Goal: Check status: Check status

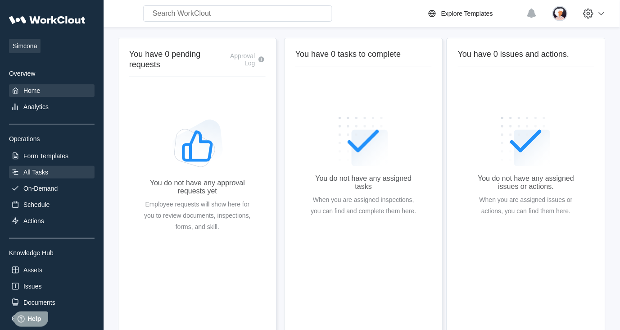
click at [39, 168] on div "All Tasks" at bounding box center [35, 171] width 25 height 7
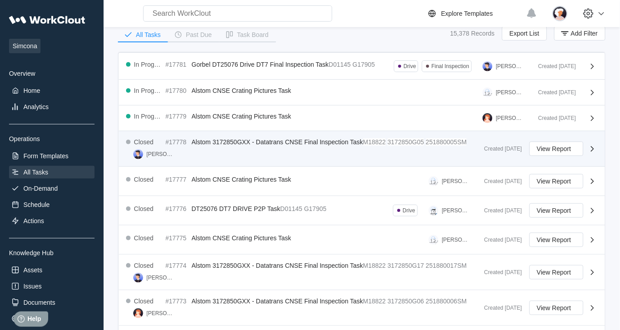
scroll to position [273, 0]
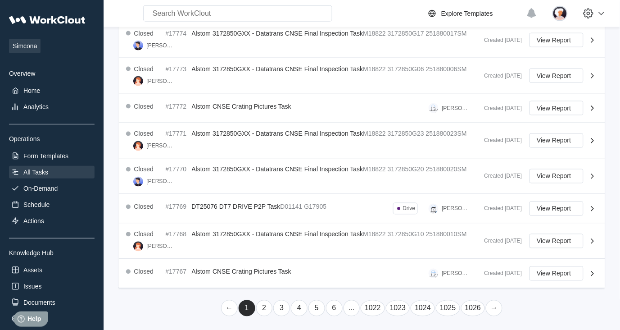
click at [350, 308] on link "..." at bounding box center [351, 308] width 17 height 16
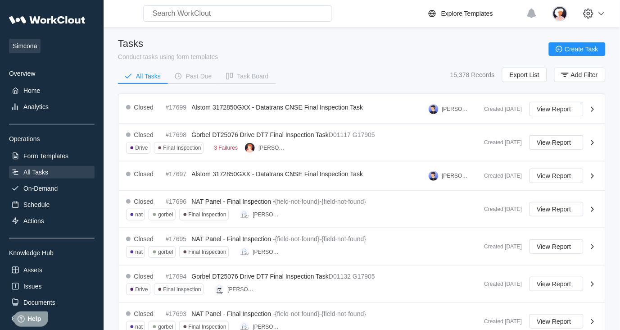
scroll to position [318, 0]
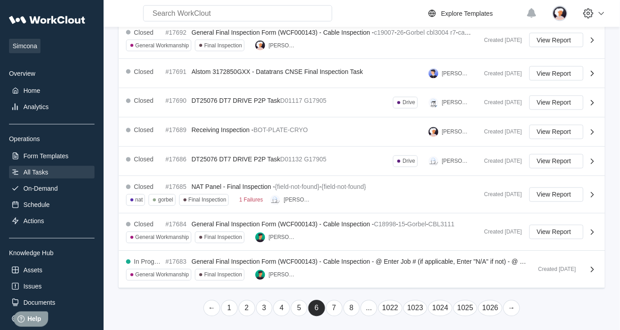
click at [363, 307] on link "..." at bounding box center [369, 308] width 17 height 16
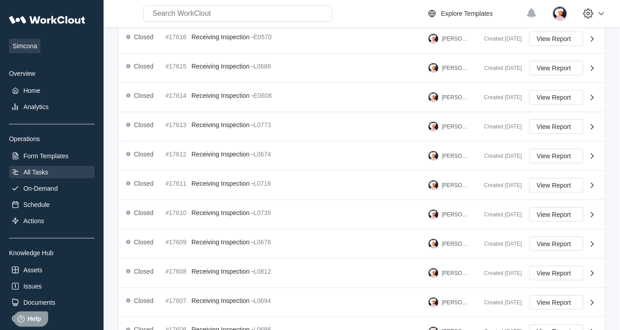
scroll to position [248, 0]
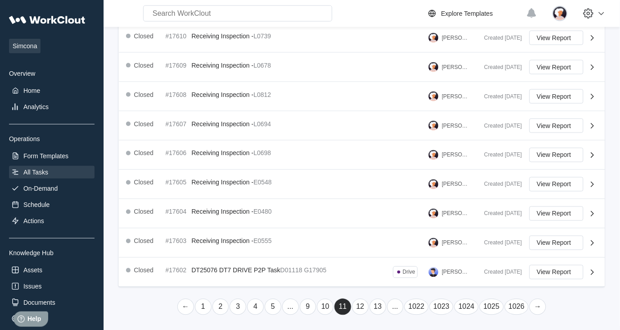
click at [393, 308] on link "..." at bounding box center [395, 306] width 17 height 16
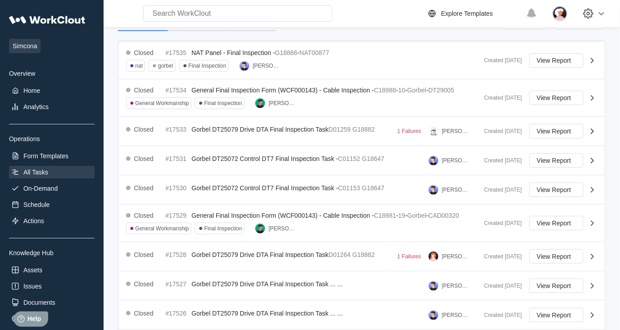
scroll to position [271, 0]
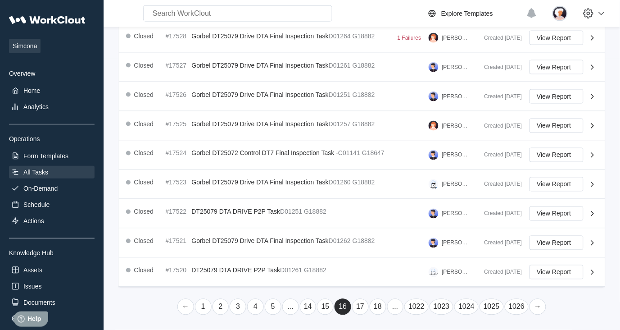
click at [393, 312] on link "..." at bounding box center [395, 306] width 17 height 16
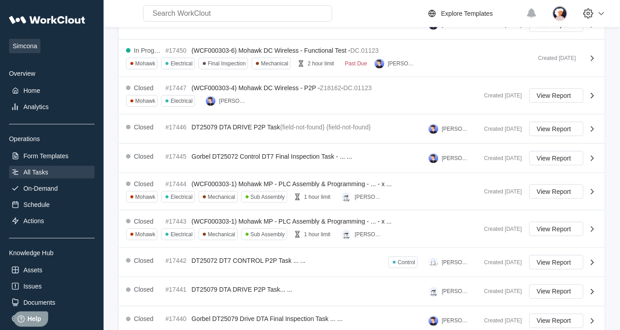
scroll to position [295, 0]
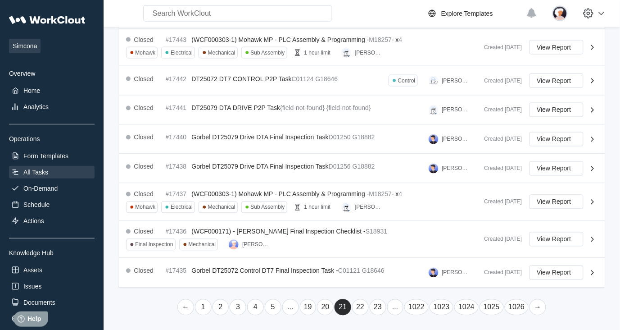
click at [396, 308] on link "..." at bounding box center [395, 307] width 17 height 16
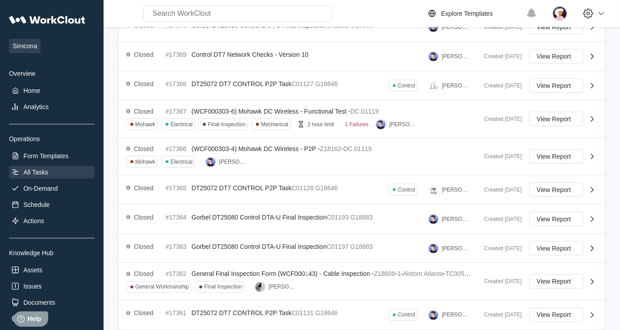
scroll to position [279, 0]
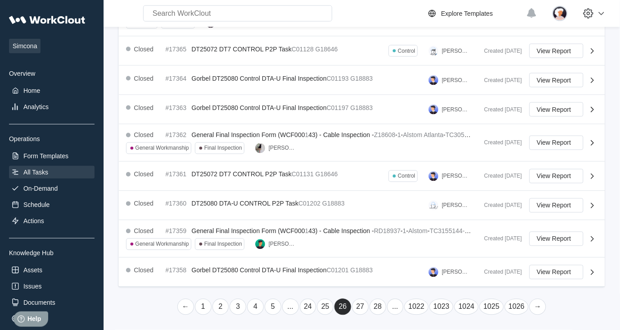
click at [392, 310] on link "..." at bounding box center [395, 306] width 17 height 16
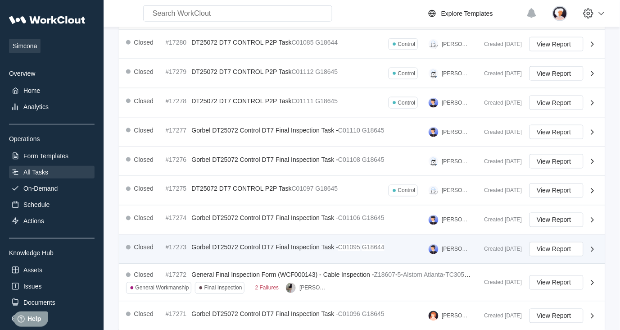
scroll to position [271, 0]
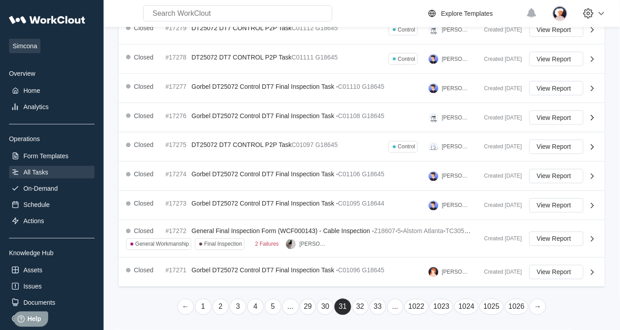
click at [395, 309] on link "..." at bounding box center [395, 306] width 17 height 16
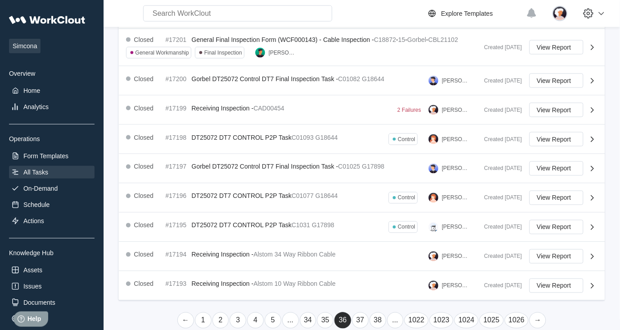
scroll to position [267, 0]
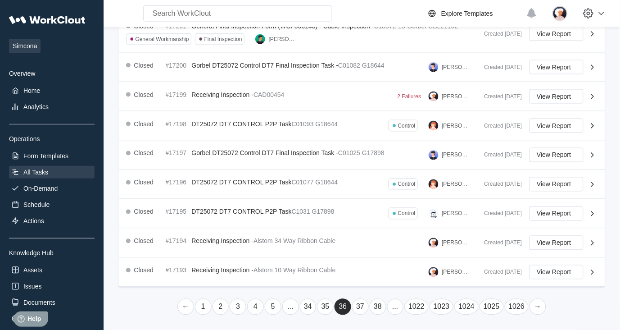
click at [393, 307] on link "..." at bounding box center [395, 306] width 17 height 16
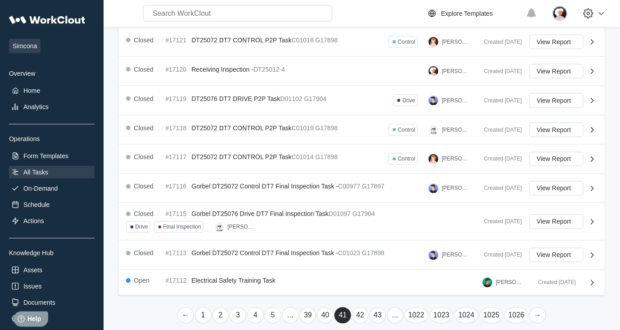
scroll to position [259, 0]
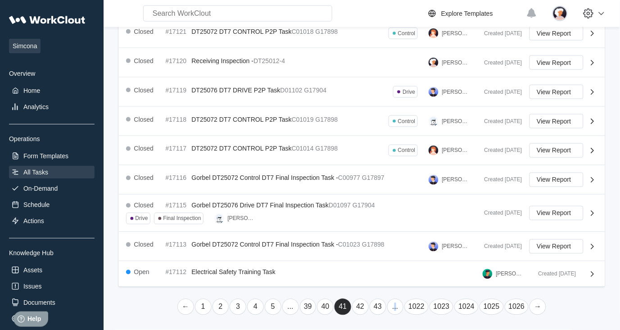
click at [395, 309] on link "..." at bounding box center [395, 306] width 17 height 16
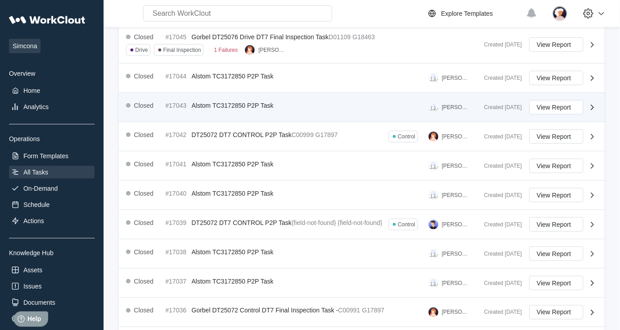
scroll to position [0, 0]
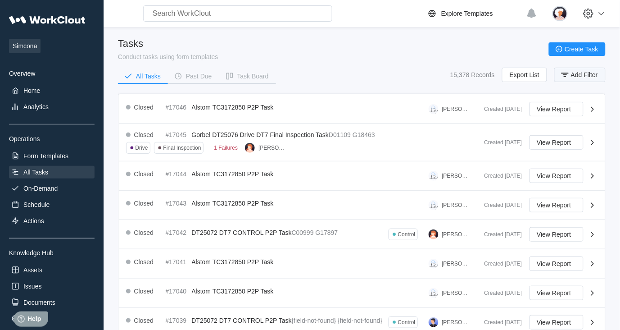
click at [572, 74] on span "Add Filter" at bounding box center [584, 75] width 27 height 6
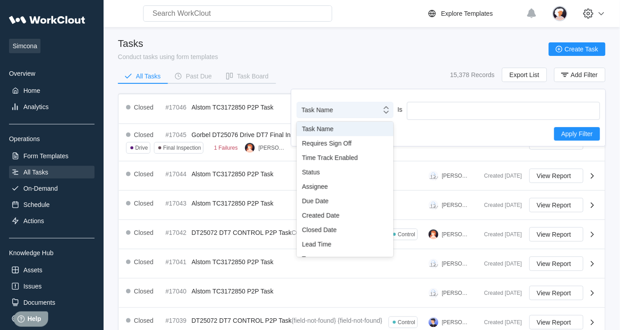
click at [372, 114] on div "Task Name" at bounding box center [339, 110] width 84 height 13
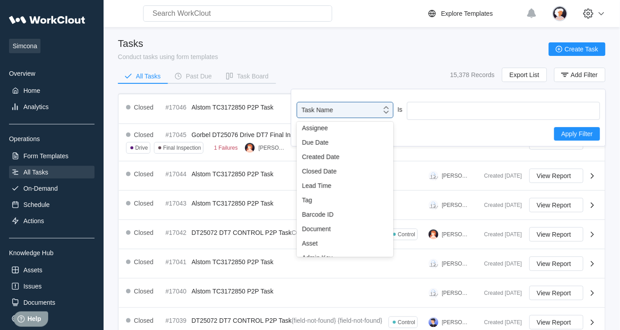
scroll to position [63, 0]
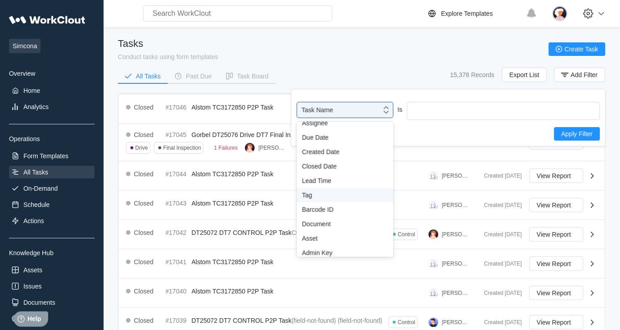
click at [331, 196] on div "Tag" at bounding box center [345, 195] width 97 height 14
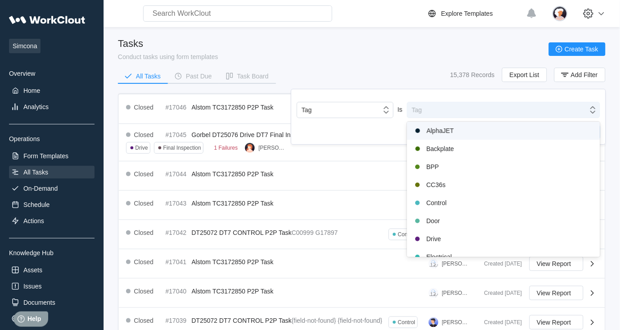
click at [431, 109] on div "Tag" at bounding box center [497, 110] width 181 height 13
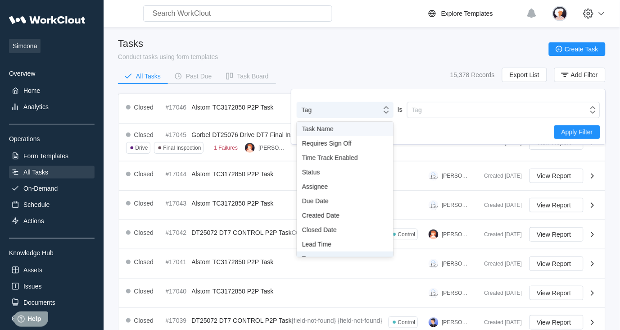
click at [366, 113] on div "Tag" at bounding box center [339, 110] width 84 height 13
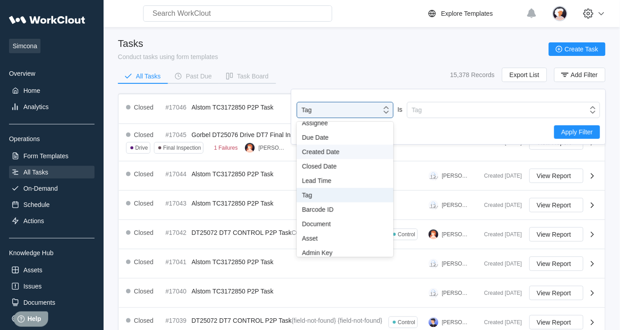
click at [345, 154] on div "Created Date" at bounding box center [345, 152] width 97 height 14
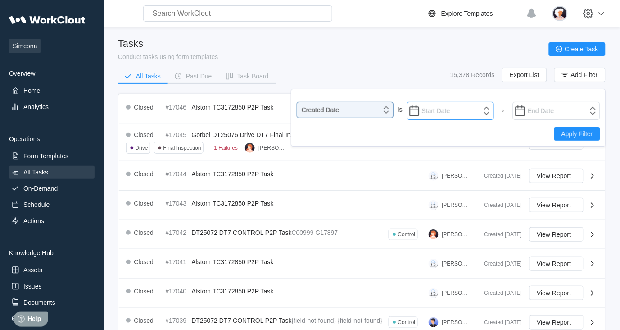
click at [435, 114] on input "text" at bounding box center [450, 111] width 87 height 18
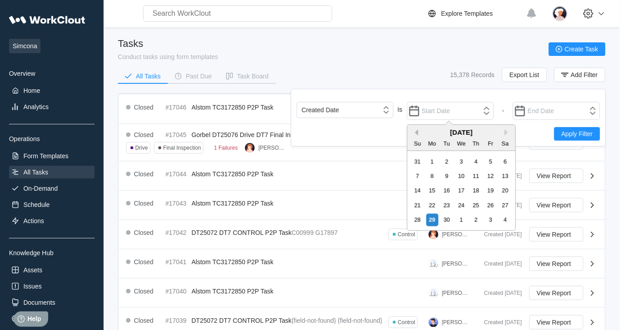
click at [417, 134] on button "Previous Month" at bounding box center [415, 132] width 6 height 6
click at [417, 135] on button "Previous Month" at bounding box center [415, 132] width 6 height 6
click at [460, 177] on div "7" at bounding box center [461, 176] width 12 height 12
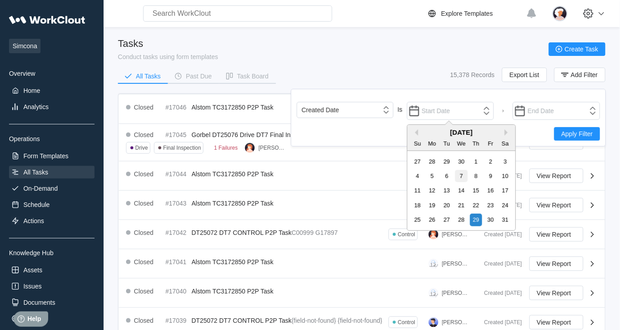
type input "[DATE]"
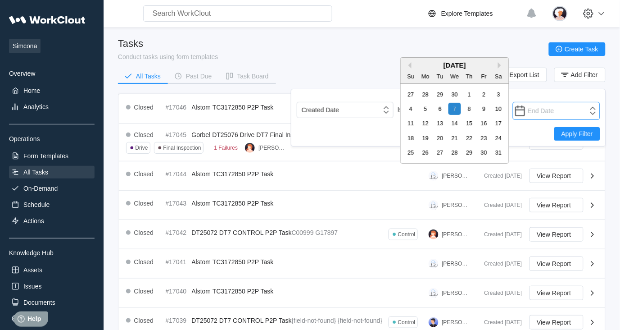
click at [545, 112] on input "text" at bounding box center [556, 111] width 87 height 18
click at [453, 110] on div "7" at bounding box center [455, 109] width 12 height 12
click at [466, 110] on div "8" at bounding box center [469, 109] width 12 height 12
type input "[DATE]"
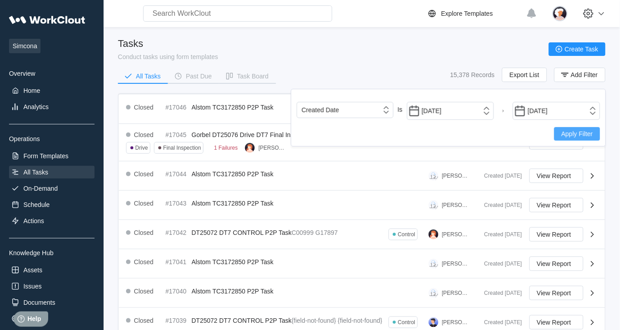
click at [563, 134] on span "Apply Filter" at bounding box center [577, 134] width 32 height 6
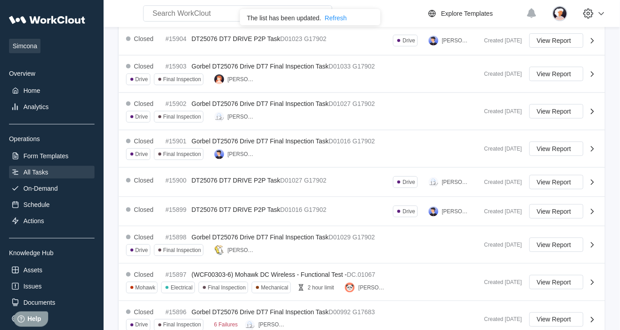
scroll to position [97, 0]
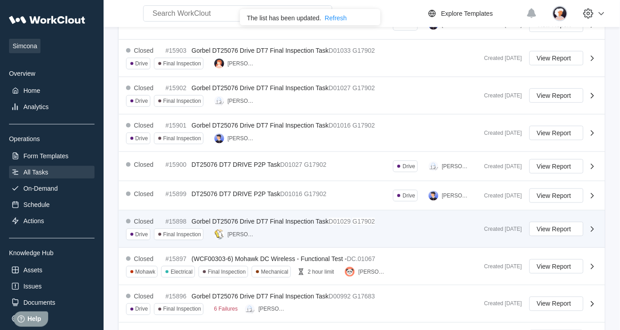
click at [253, 217] on span "Gorbel DT25076 Drive DT7 Final Inspection Task" at bounding box center [260, 220] width 137 height 7
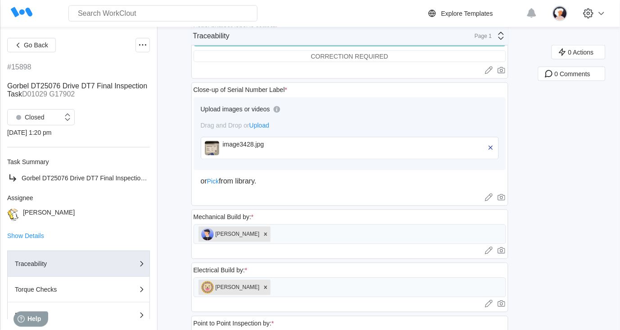
scroll to position [439, 0]
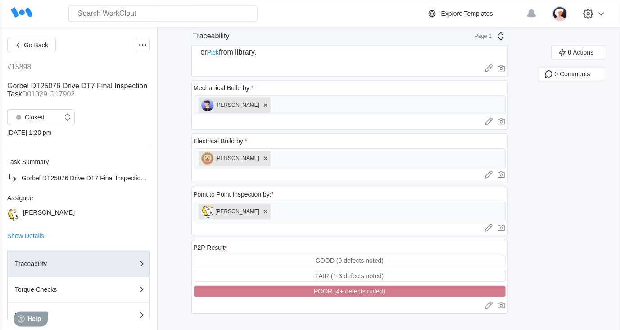
click at [503, 37] on icon at bounding box center [501, 36] width 11 height 11
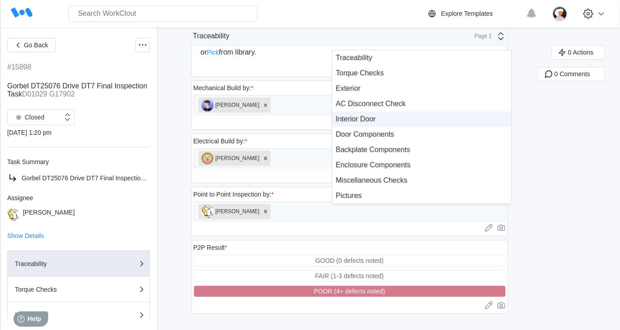
click at [356, 116] on div "Interior Door" at bounding box center [422, 119] width 172 height 8
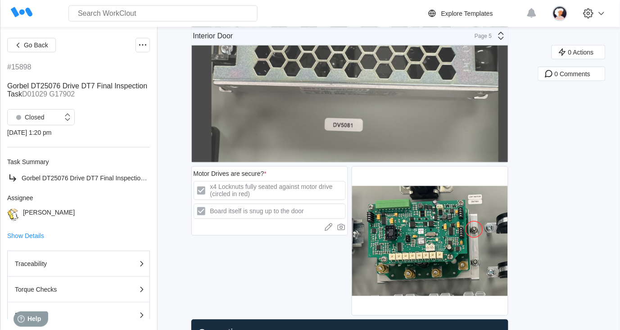
scroll to position [1983, 0]
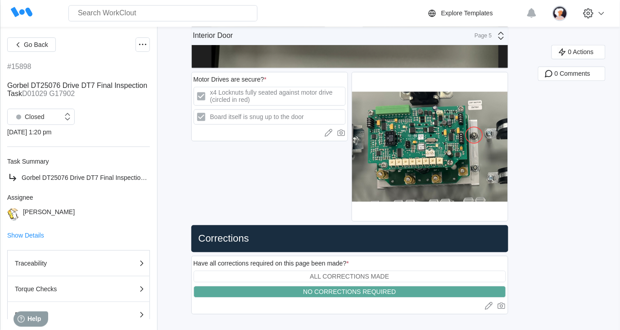
click at [484, 36] on div "Page 5" at bounding box center [481, 36] width 23 height 6
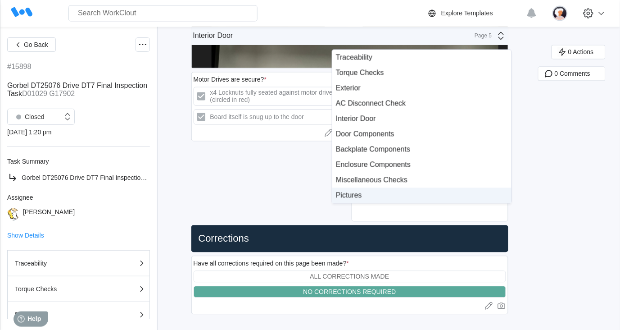
click at [358, 196] on div "Pictures" at bounding box center [422, 195] width 172 height 8
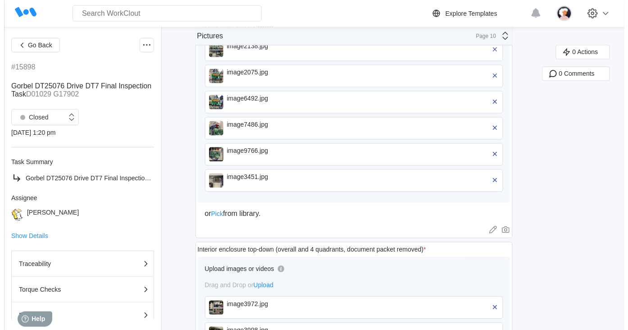
scroll to position [250, 0]
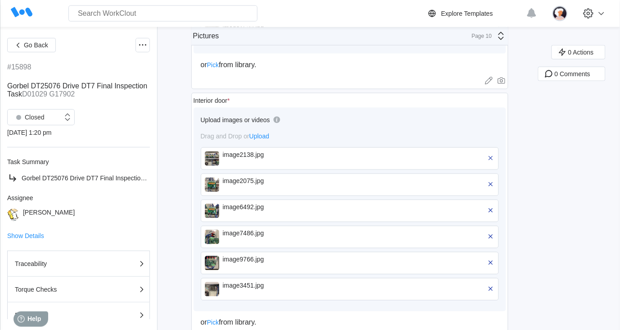
click at [244, 151] on div "image2138.jpg" at bounding box center [275, 154] width 104 height 7
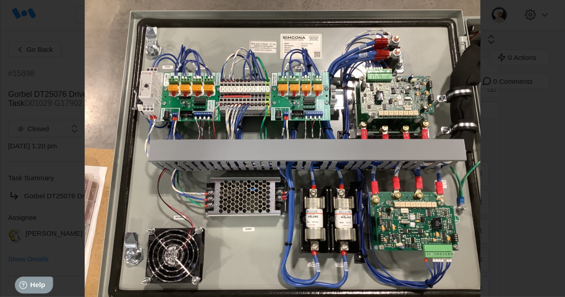
scroll to position [250, 0]
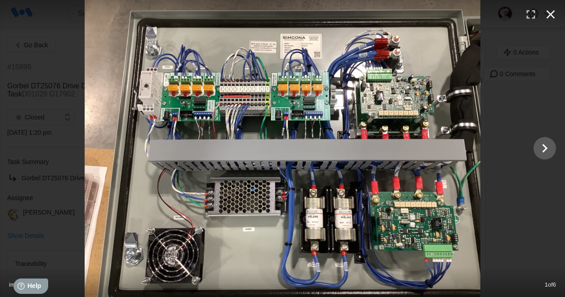
click at [546, 14] on icon "button" at bounding box center [550, 14] width 14 height 14
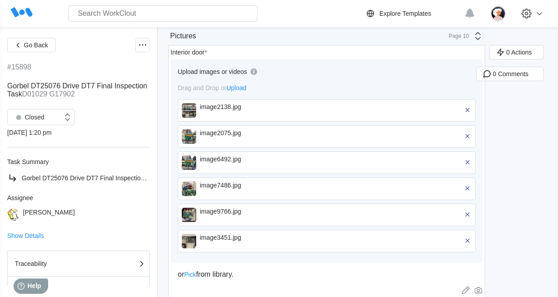
scroll to position [307, 0]
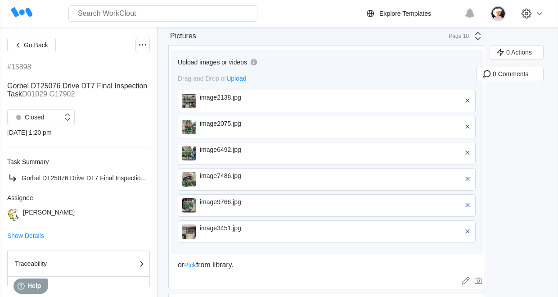
click at [190, 232] on img at bounding box center [189, 231] width 14 height 14
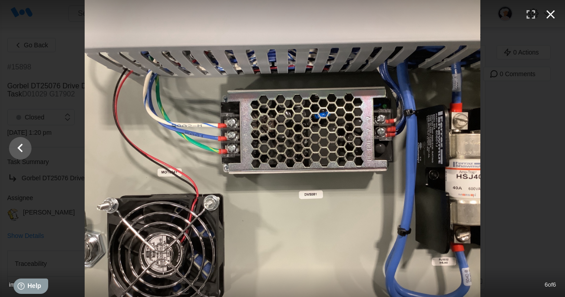
click at [547, 10] on icon "button" at bounding box center [550, 14] width 14 height 14
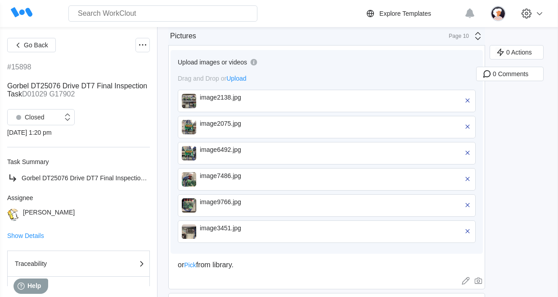
click at [239, 206] on div "image9766.jpg" at bounding box center [252, 205] width 104 height 14
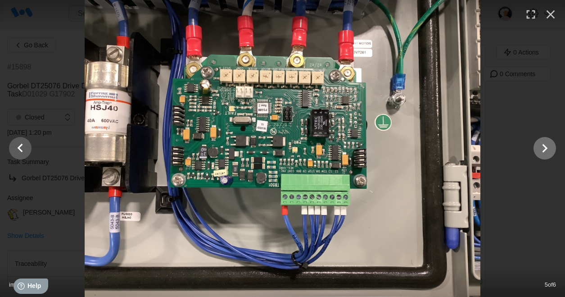
click at [540, 146] on icon "Show slide 6 of 6" at bounding box center [544, 148] width 17 height 22
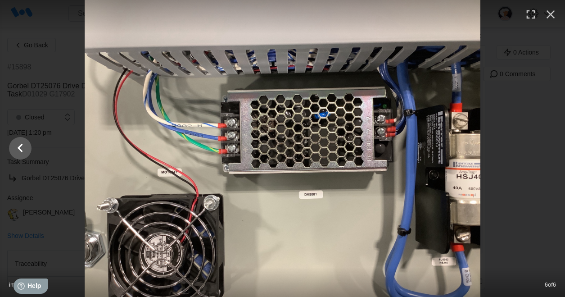
click at [540, 146] on div at bounding box center [282, 148] width 565 height 297
click at [24, 152] on icon "Show slide 5 of 6" at bounding box center [20, 148] width 17 height 22
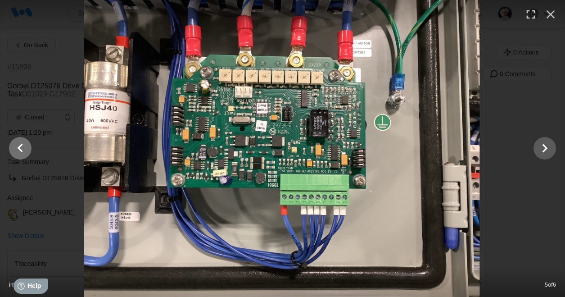
click at [24, 151] on icon "Show slide 4 of 6" at bounding box center [20, 148] width 17 height 22
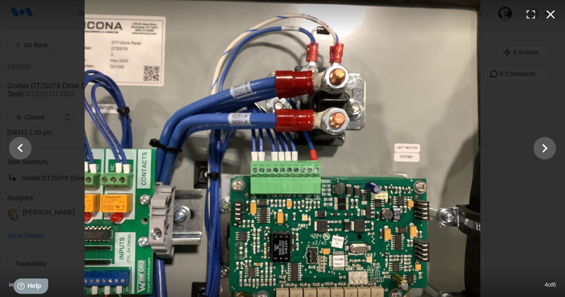
click at [551, 18] on icon "button" at bounding box center [550, 14] width 14 height 14
